Goal: Navigation & Orientation: Locate item on page

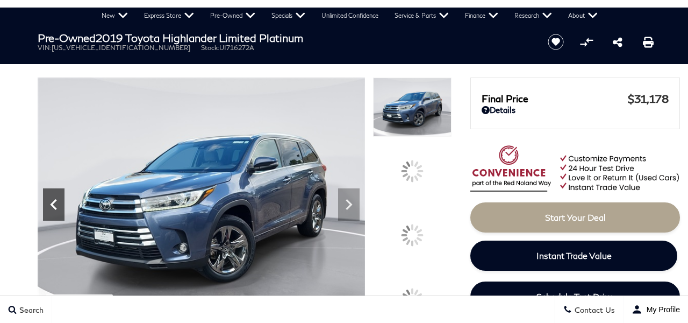
scroll to position [38, 0]
click at [53, 210] on icon at bounding box center [53, 204] width 6 height 11
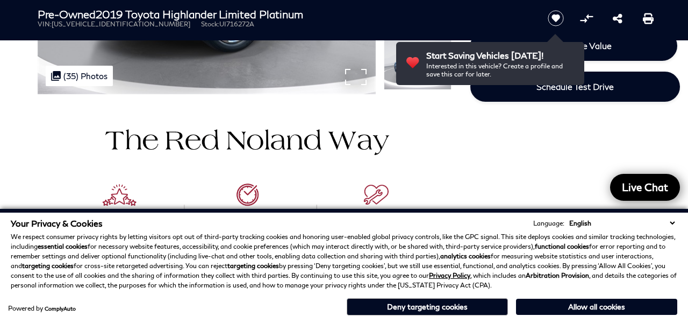
scroll to position [150, 0]
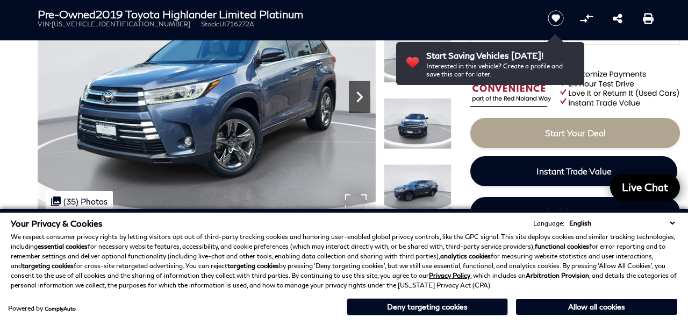
click at [361, 99] on icon "Next" at bounding box center [360, 97] width 22 height 22
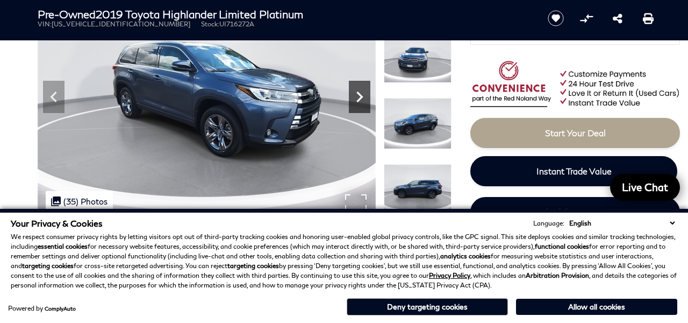
click at [361, 98] on icon "Next" at bounding box center [360, 97] width 22 height 22
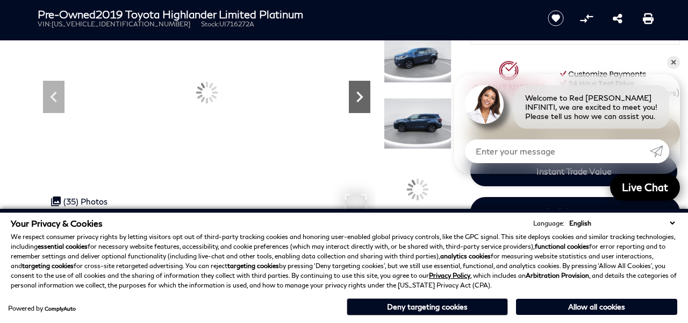
click at [361, 98] on icon "Next" at bounding box center [360, 97] width 22 height 22
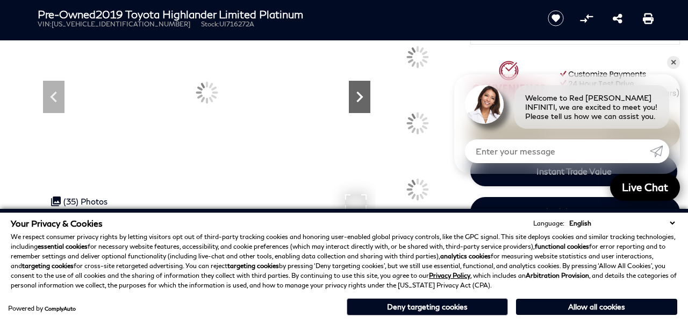
click at [361, 98] on icon "Next" at bounding box center [360, 97] width 22 height 22
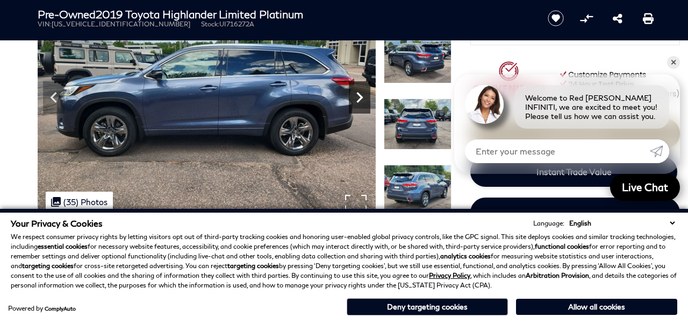
click at [361, 98] on icon "Next" at bounding box center [360, 97] width 6 height 11
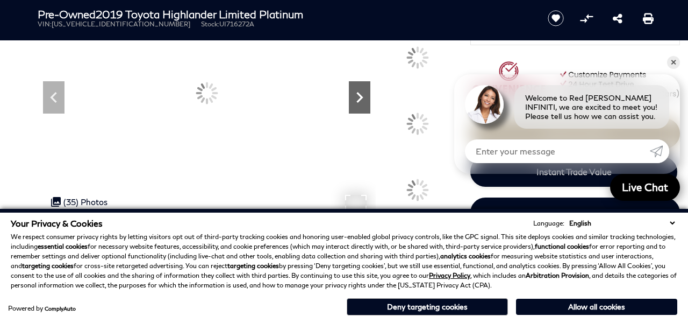
click at [361, 98] on icon "Next" at bounding box center [360, 97] width 6 height 11
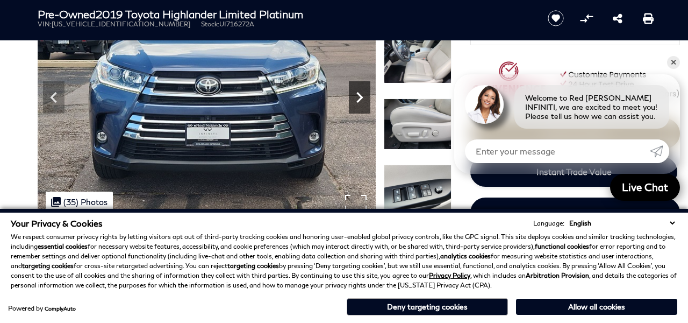
click at [361, 98] on icon "Next" at bounding box center [360, 97] width 6 height 11
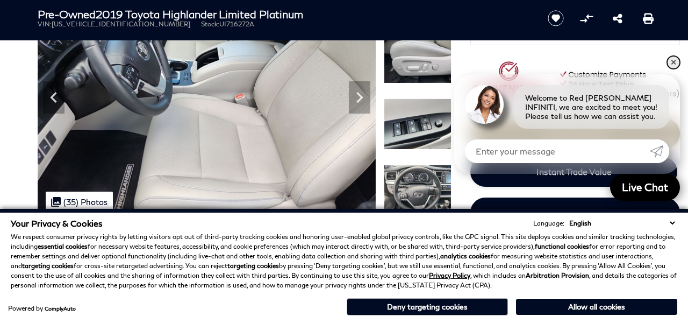
click at [673, 65] on link "✕" at bounding box center [673, 62] width 13 height 13
